Goal: Information Seeking & Learning: Learn about a topic

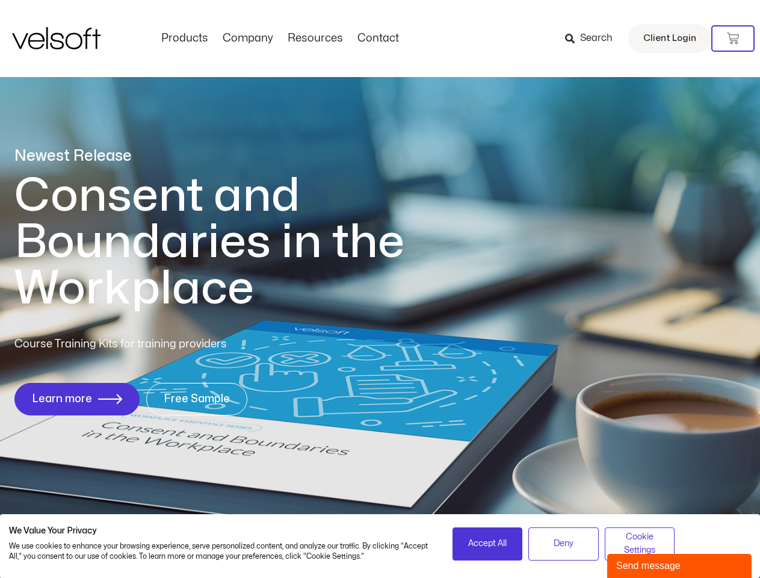
click at [380, 289] on h1 "Consent and Boundaries in the Workplace" at bounding box center [233, 242] width 439 height 139
click at [733, 39] on icon at bounding box center [733, 39] width 12 height 12
click at [488, 544] on span "Accept All" at bounding box center [487, 543] width 39 height 13
click at [563, 544] on span "Deny" at bounding box center [564, 543] width 20 height 13
click at [640, 544] on span "Cookie Settings" at bounding box center [640, 543] width 55 height 27
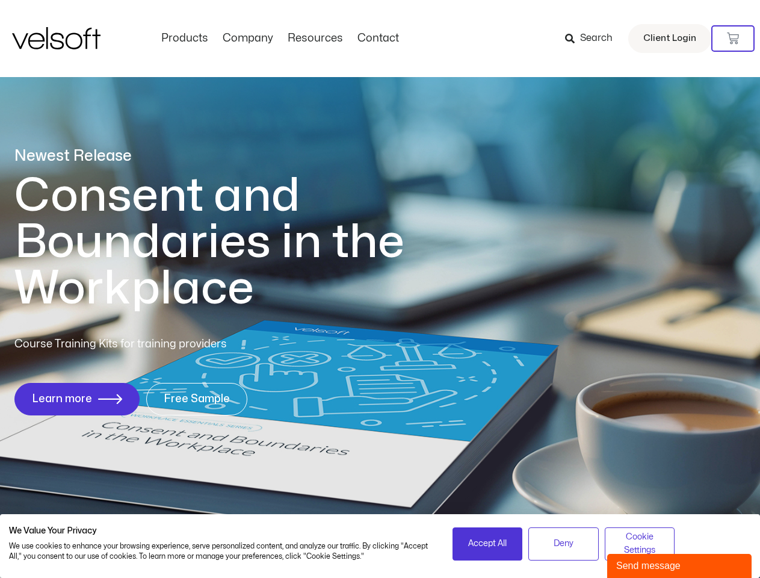
click at [680, 566] on div "Send message" at bounding box center [679, 566] width 126 height 14
